Goal: Task Accomplishment & Management: Manage account settings

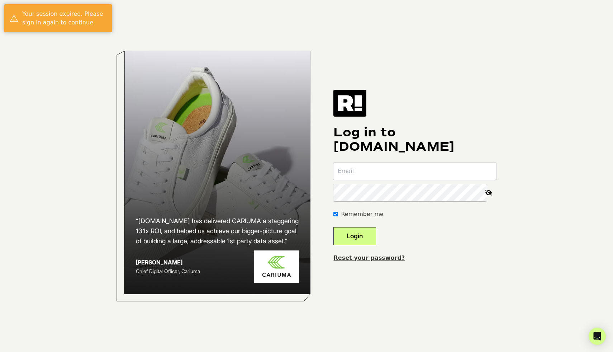
type input "ryan@punch4parkinsons.org"
click at [374, 243] on button "Login" at bounding box center [355, 236] width 43 height 18
